Goal: Check status: Check status

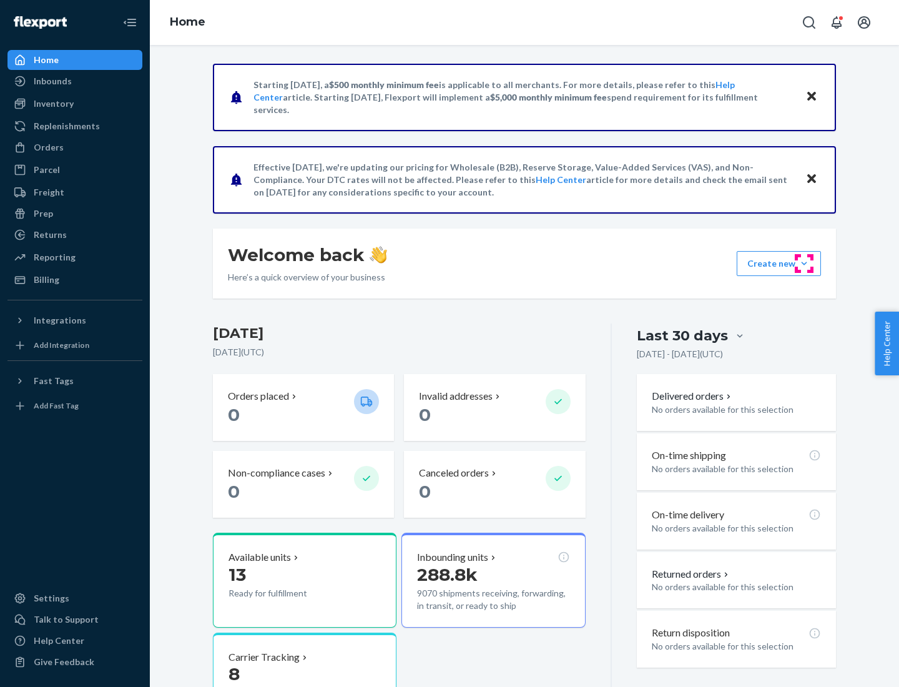
click at [804, 263] on button "Create new Create new inbound Create new order Create new product" at bounding box center [779, 263] width 84 height 25
click at [42, 214] on div "Prep" at bounding box center [43, 213] width 19 height 12
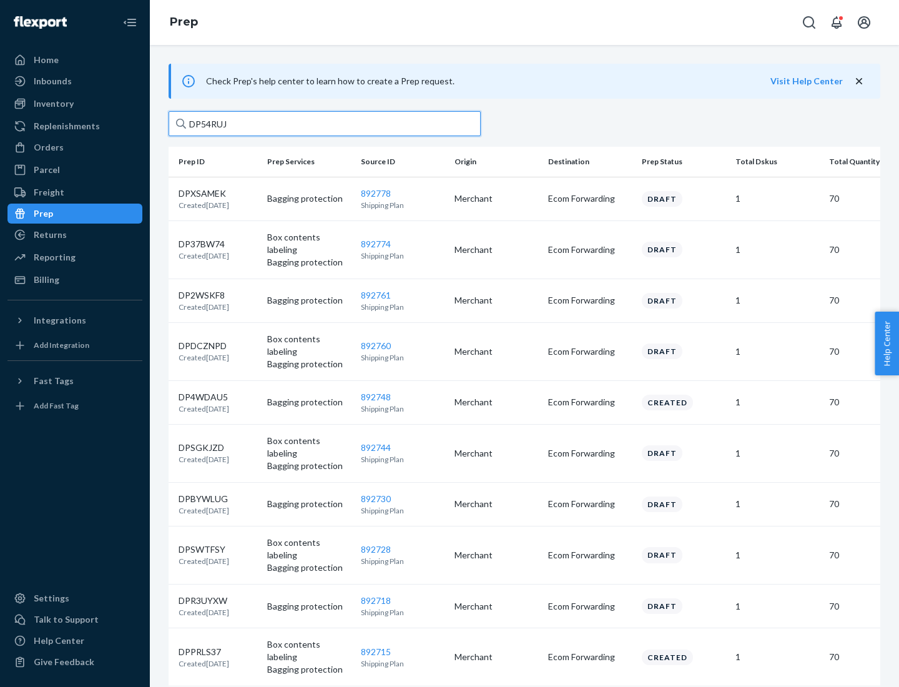
type input "DP54RUJL"
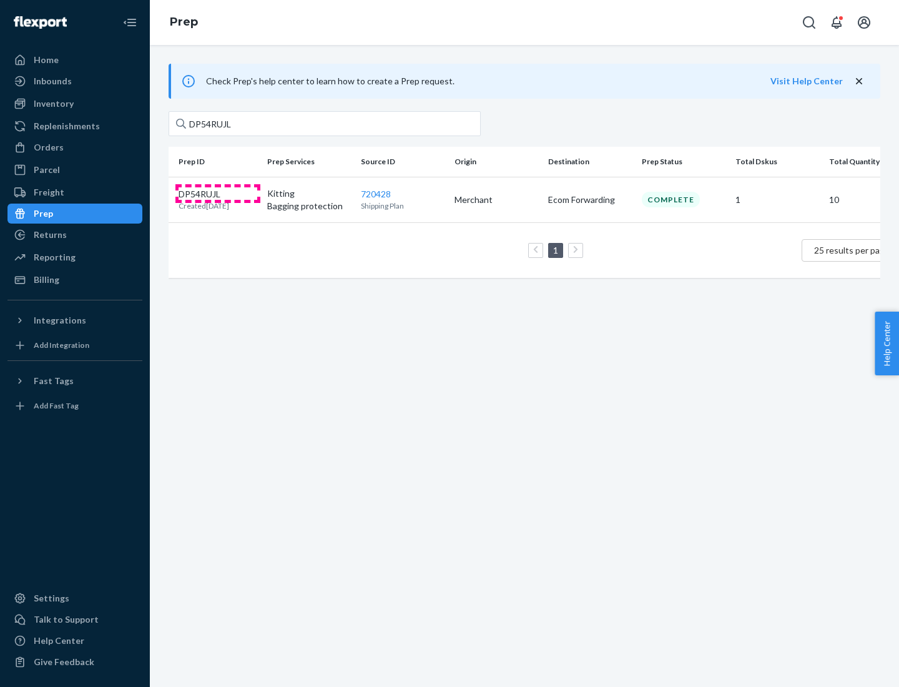
click at [218, 193] on p "DP54RUJL" at bounding box center [204, 194] width 51 height 12
